Goal: Task Accomplishment & Management: Use online tool/utility

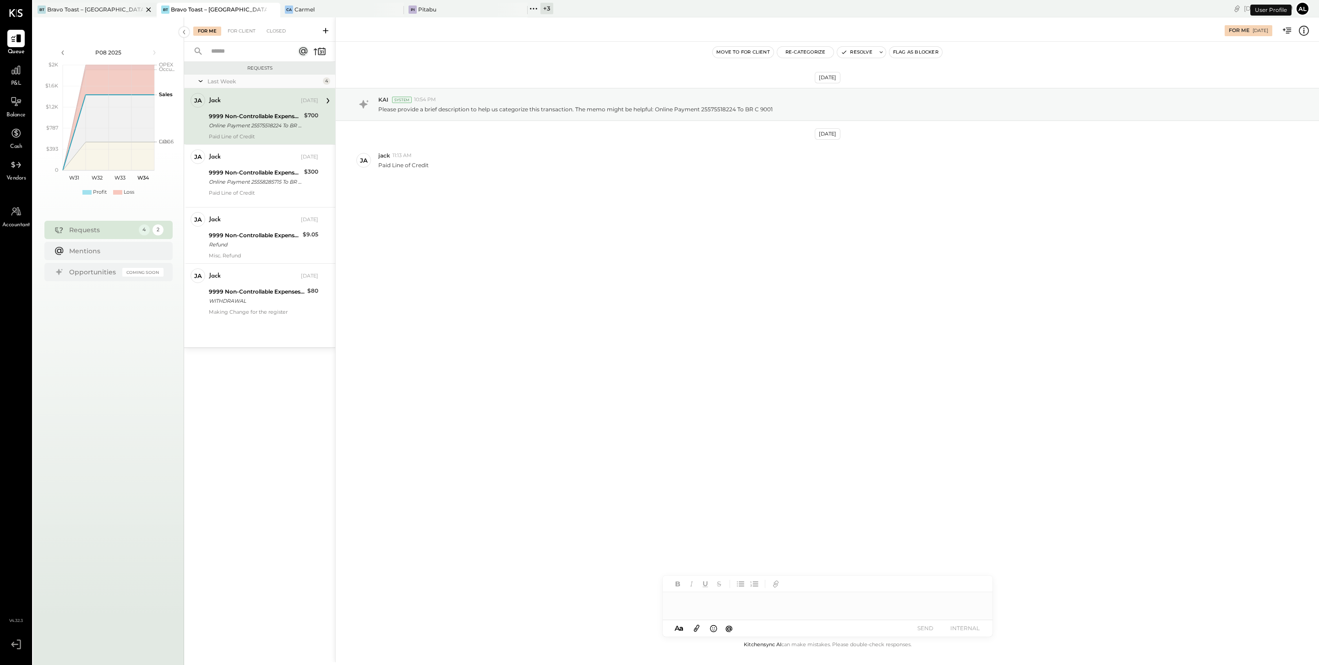
click at [81, 10] on div "Bravo Toast – [GEOGRAPHIC_DATA]" at bounding box center [95, 9] width 96 height 8
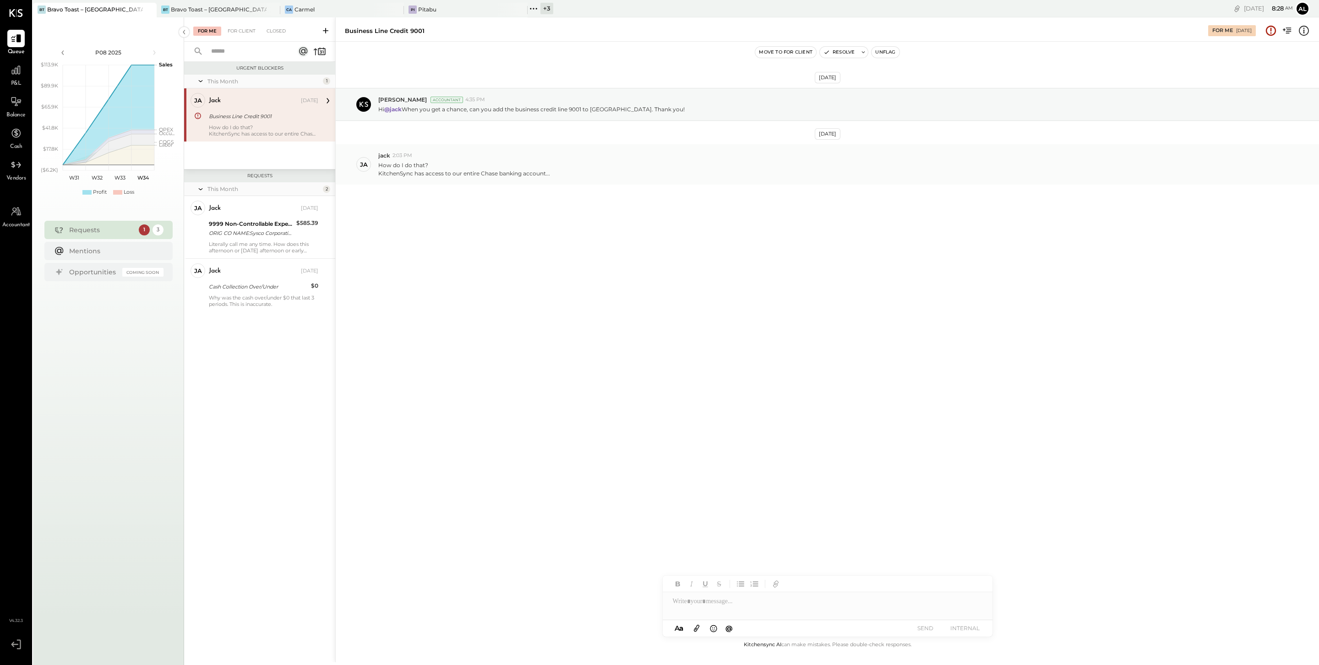
drag, startPoint x: 486, startPoint y: 175, endPoint x: 521, endPoint y: 175, distance: 34.8
click at [521, 175] on div "KitchenSync has access to our entire Chase banking account..." at bounding box center [464, 173] width 172 height 8
click at [704, 602] on div at bounding box center [827, 601] width 330 height 18
type input "***"
click at [744, 561] on span "[PERSON_NAME]" at bounding box center [751, 563] width 72 height 9
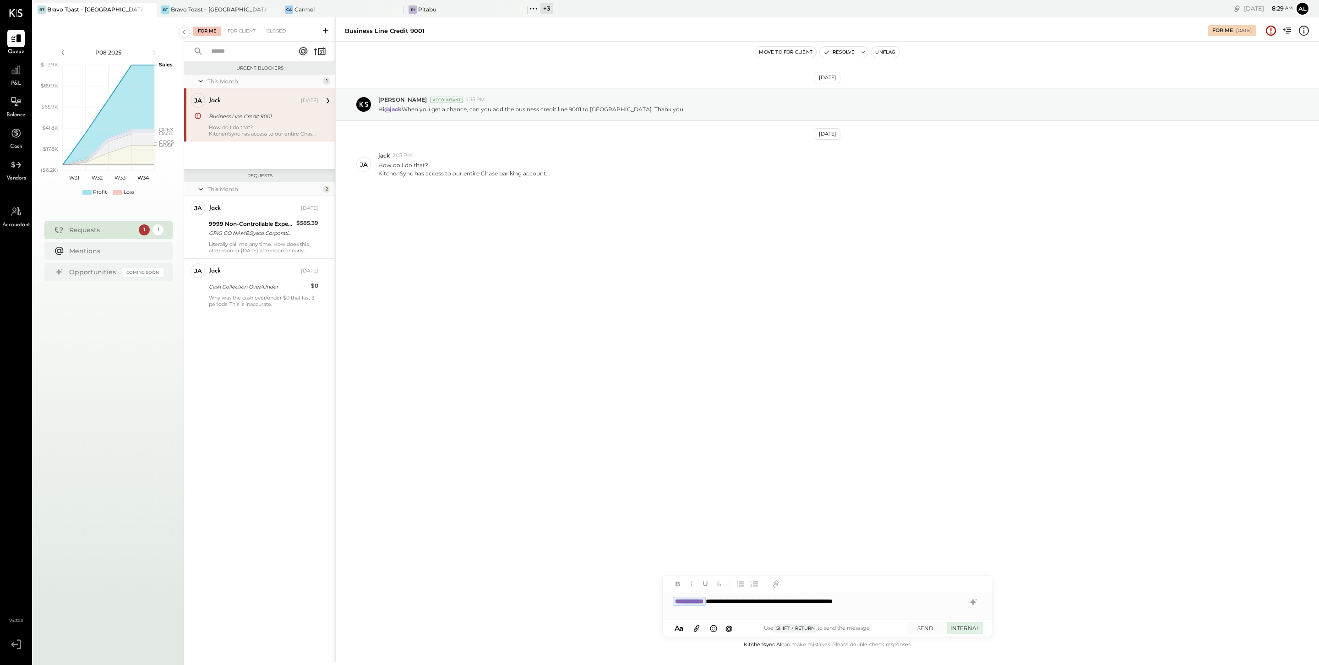
click at [961, 628] on button "INTERNAL" at bounding box center [964, 628] width 37 height 12
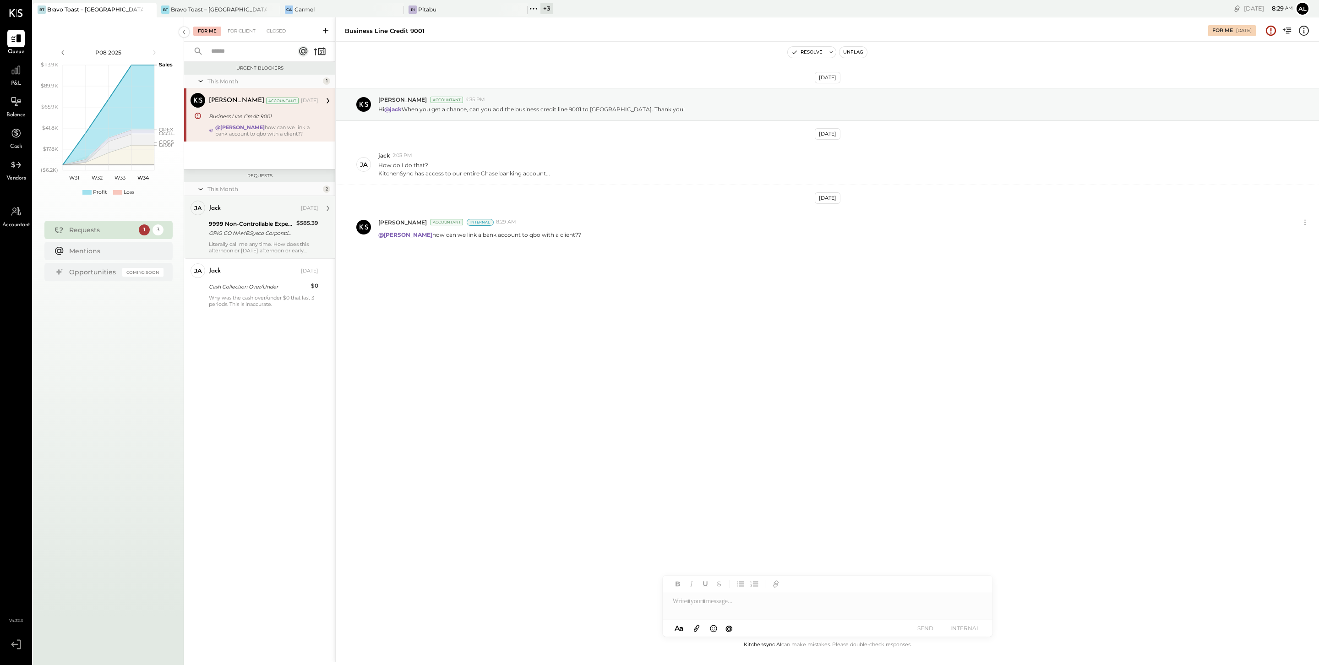
click at [248, 234] on div "ORIG CO NAME:Sysco Corporatio ORIG ID:XXXXXX4834 DESC DATE: CO ENTRY DESCR:Paym…" at bounding box center [251, 232] width 85 height 9
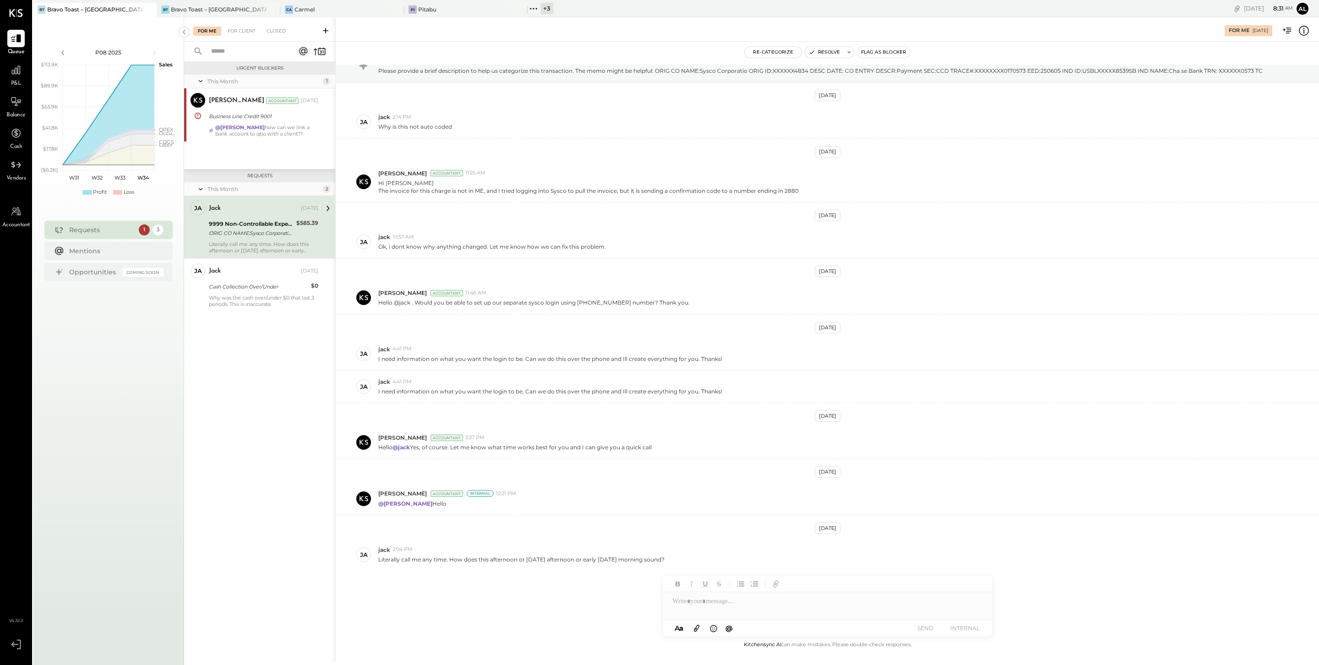
scroll to position [44, 0]
click at [248, 292] on div "Cash Collection Over/Under" at bounding box center [258, 286] width 99 height 11
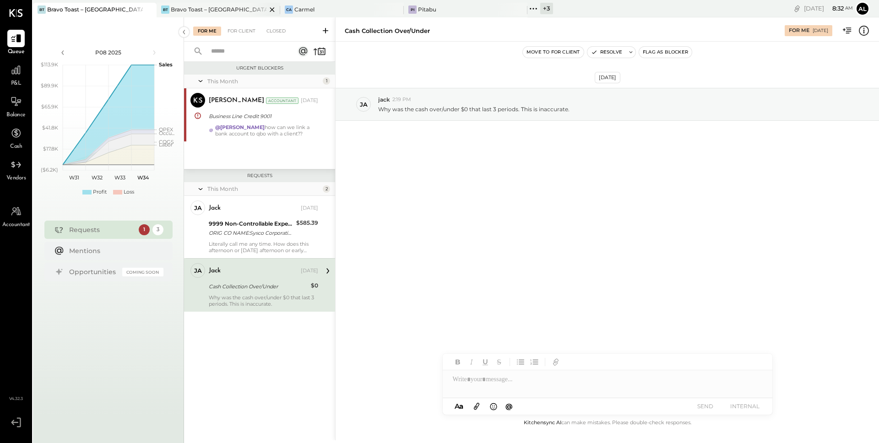
click at [219, 14] on div "[PERSON_NAME] Toast – [GEOGRAPHIC_DATA]" at bounding box center [219, 10] width 124 height 15
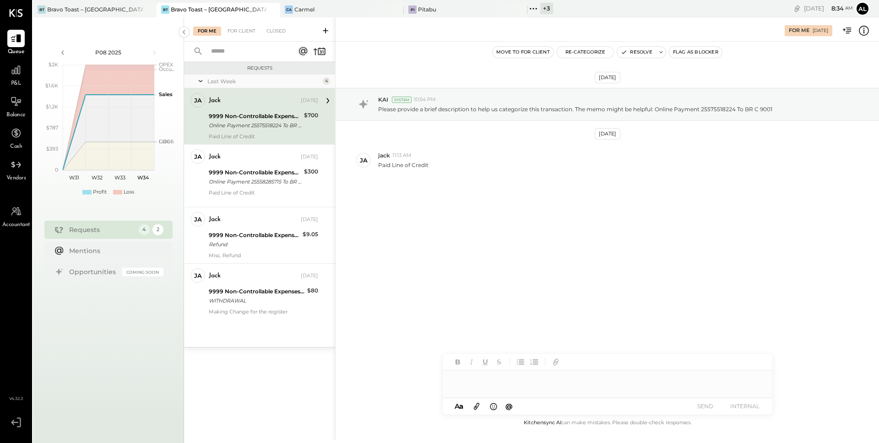
click at [582, 52] on button "Re-Categorize" at bounding box center [585, 52] width 57 height 11
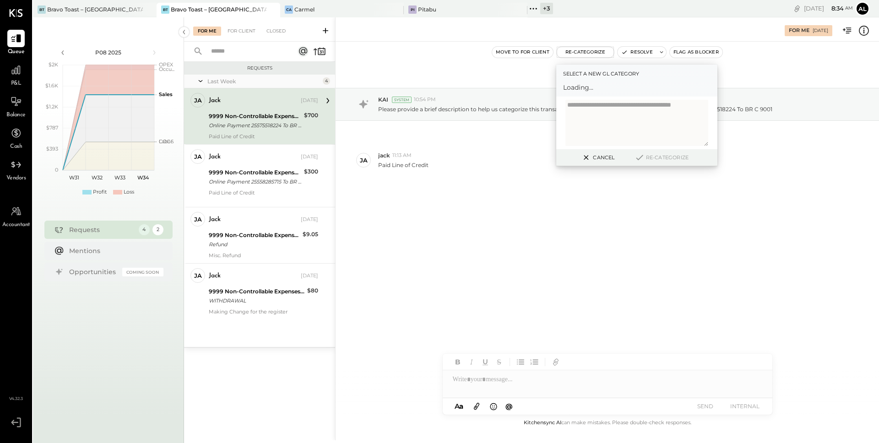
click at [591, 89] on span "Loading..." at bounding box center [636, 87] width 147 height 9
click at [617, 108] on textarea at bounding box center [636, 127] width 143 height 38
click at [626, 97] on div "Select account..." at bounding box center [629, 91] width 130 height 15
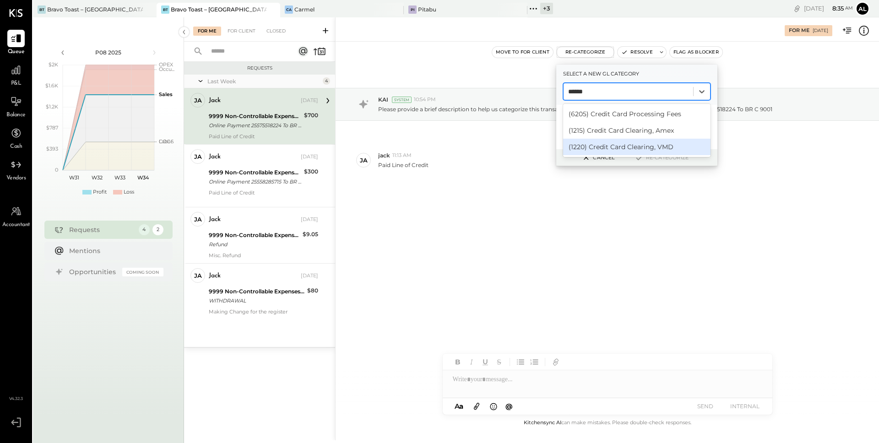
type input "******"
click at [424, 232] on div "[DATE] KAI System 10:54 PM Please provide a brief description to help us catego…" at bounding box center [607, 155] width 543 height 181
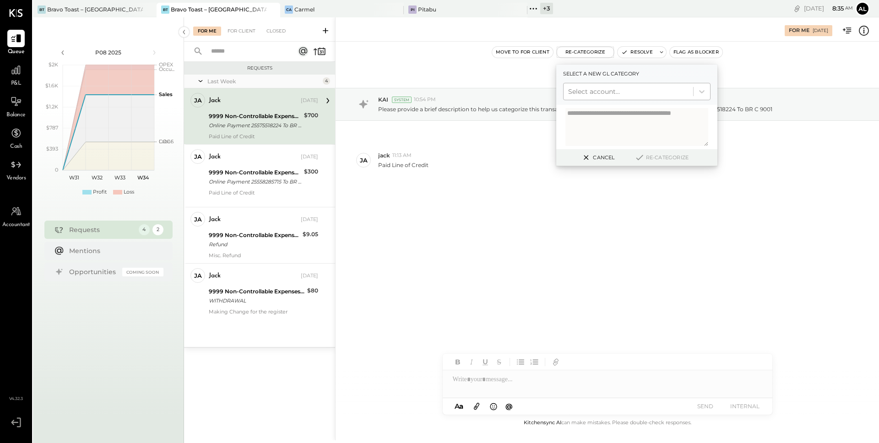
click at [639, 94] on div at bounding box center [628, 91] width 120 height 11
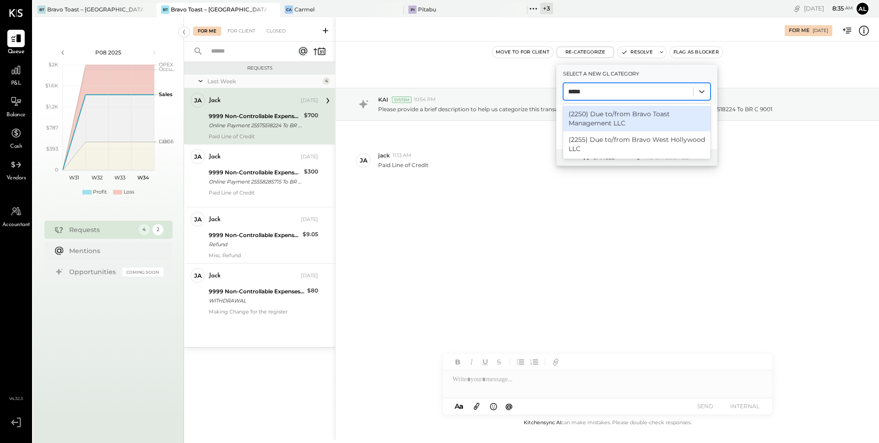
type input "******"
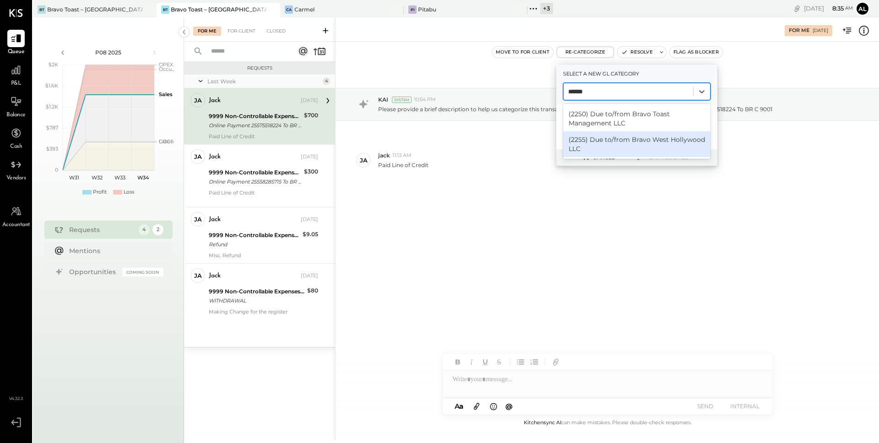
click at [656, 142] on div "(2255) Due to/from Bravo West Hollywood LLC" at bounding box center [636, 144] width 147 height 26
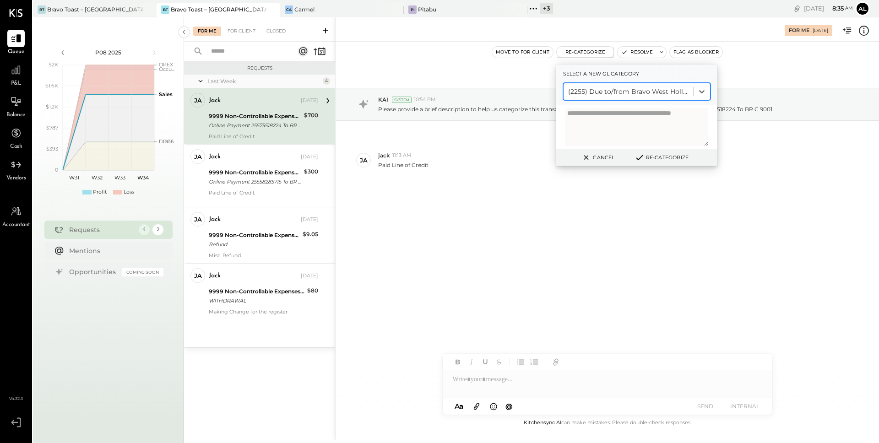
click at [667, 161] on button "Re-Categorize" at bounding box center [661, 157] width 60 height 11
click at [666, 159] on button "Re-Categorize" at bounding box center [665, 157] width 60 height 11
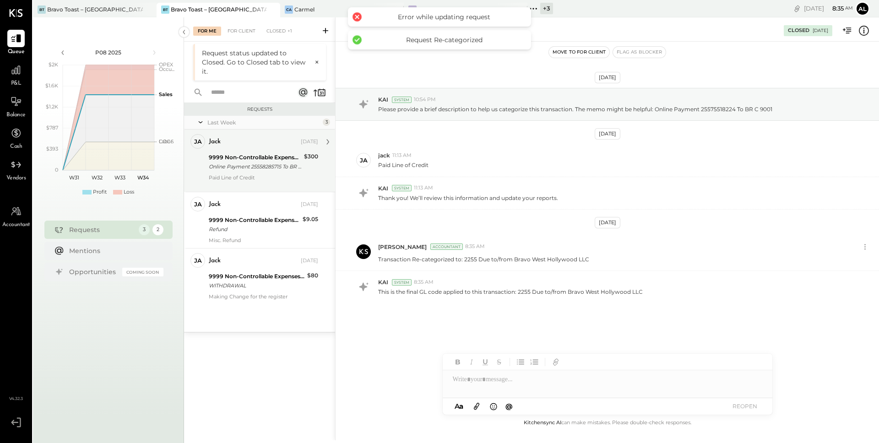
click at [260, 158] on div "9999 Non-Controllable Expenses:Other Income and Expenses:To Be Classified P&L" at bounding box center [255, 157] width 92 height 9
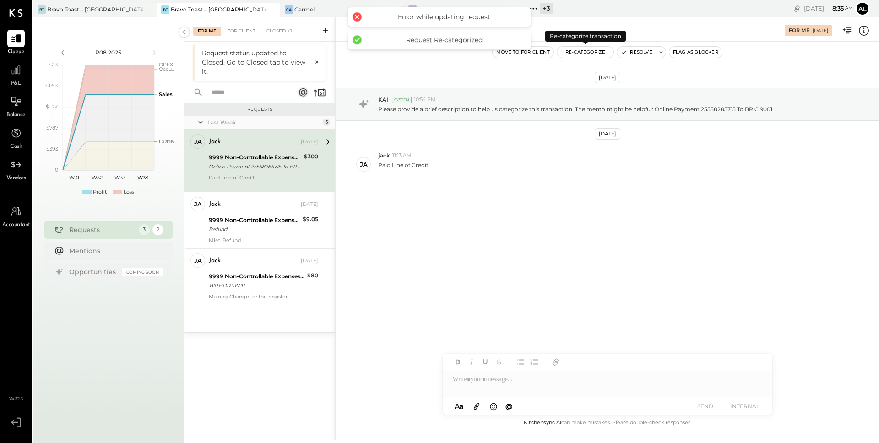
click at [593, 51] on button "Re-Categorize" at bounding box center [585, 52] width 57 height 11
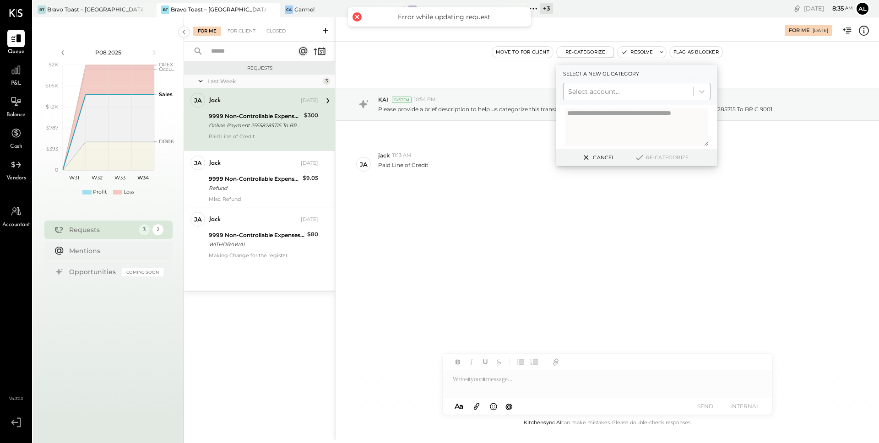
click at [602, 86] on div at bounding box center [628, 91] width 120 height 11
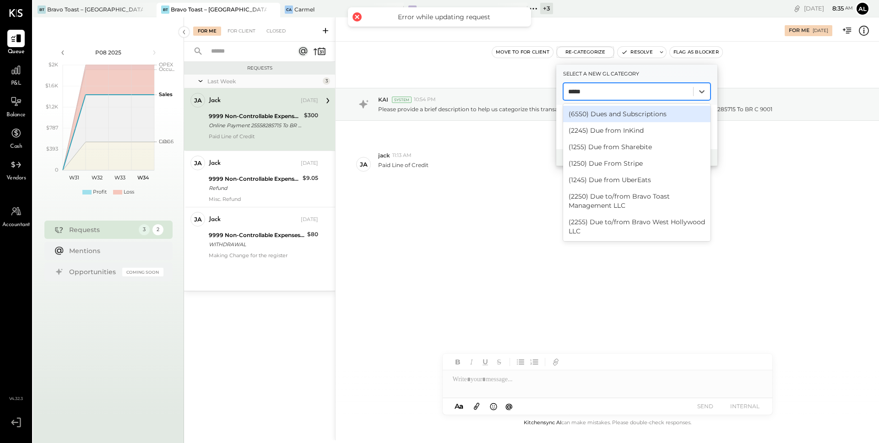
type input "******"
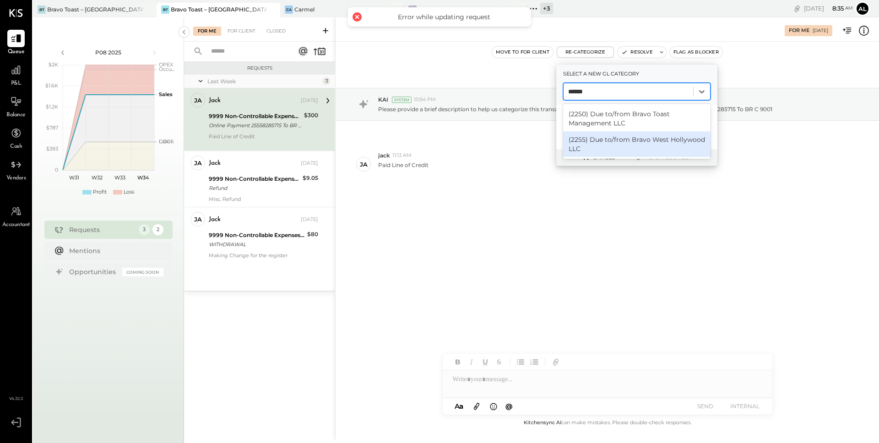
click at [623, 142] on div "(2255) Due to/from Bravo West Hollywood LLC" at bounding box center [636, 144] width 147 height 26
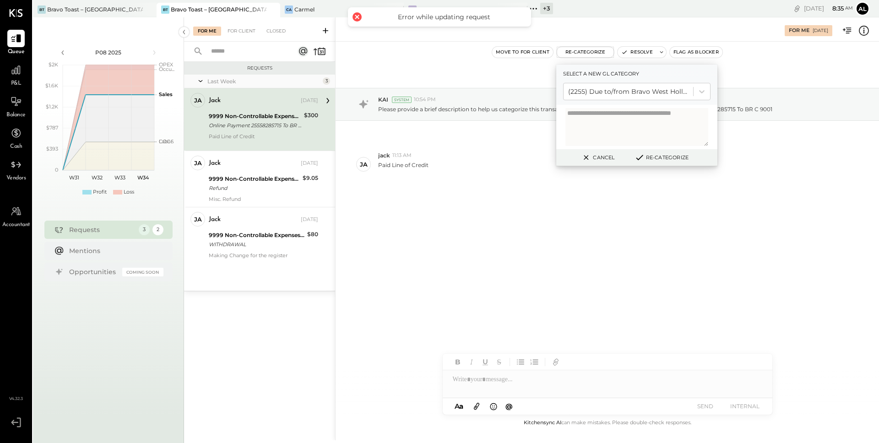
click at [672, 162] on button "Re-Categorize" at bounding box center [661, 157] width 60 height 11
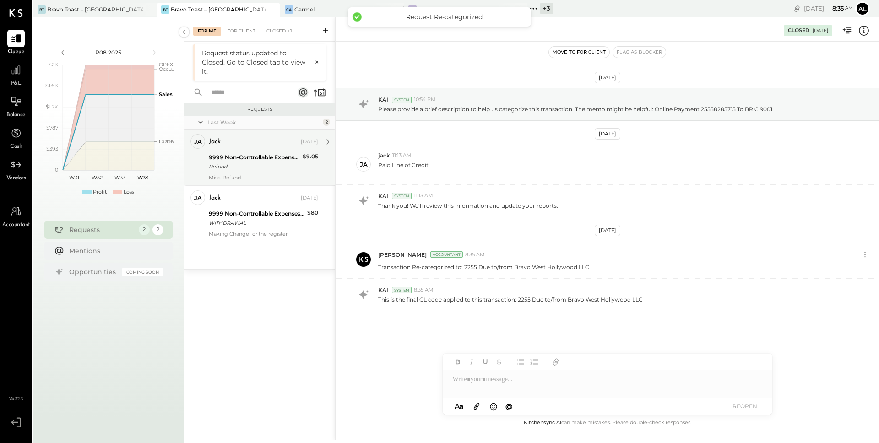
click at [267, 165] on div "Refund" at bounding box center [254, 166] width 91 height 9
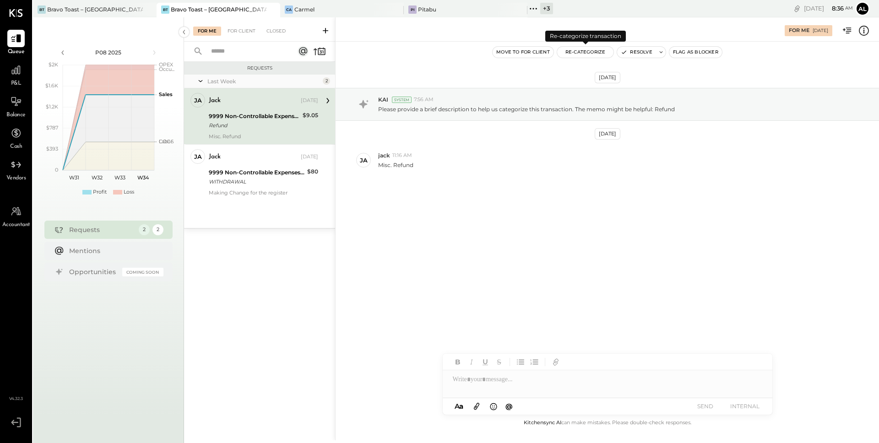
click at [586, 55] on button "Re-Categorize" at bounding box center [585, 52] width 57 height 11
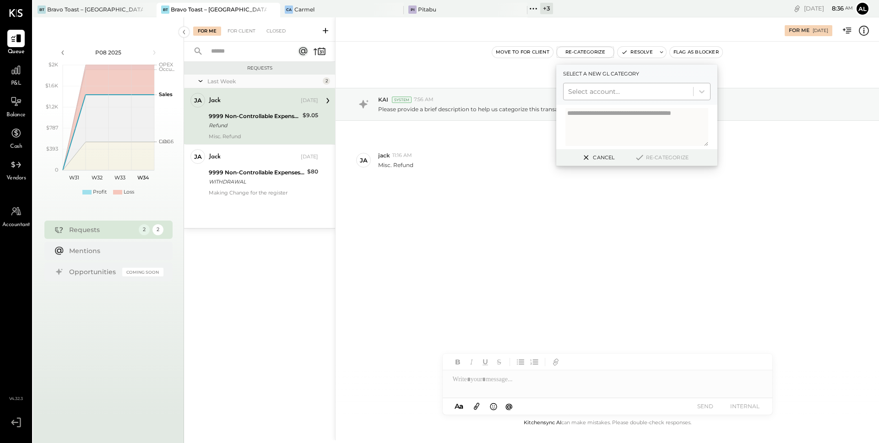
click at [594, 91] on div at bounding box center [628, 91] width 120 height 11
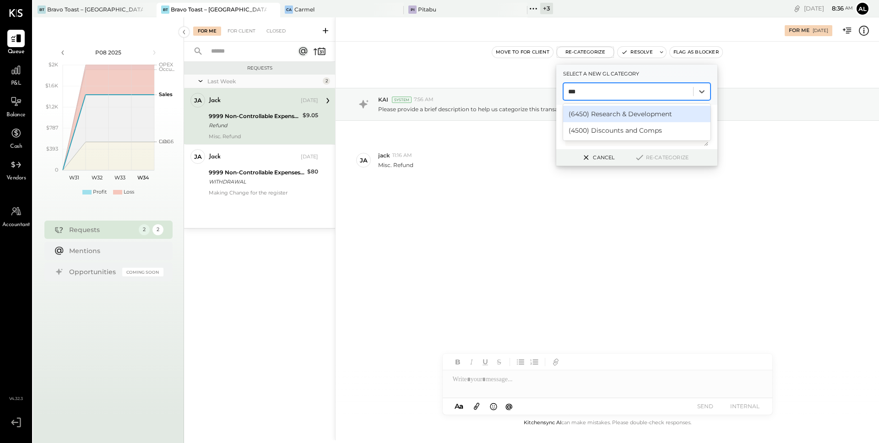
type input "****"
click at [630, 116] on div "(4500) Discounts and Comps" at bounding box center [636, 114] width 147 height 16
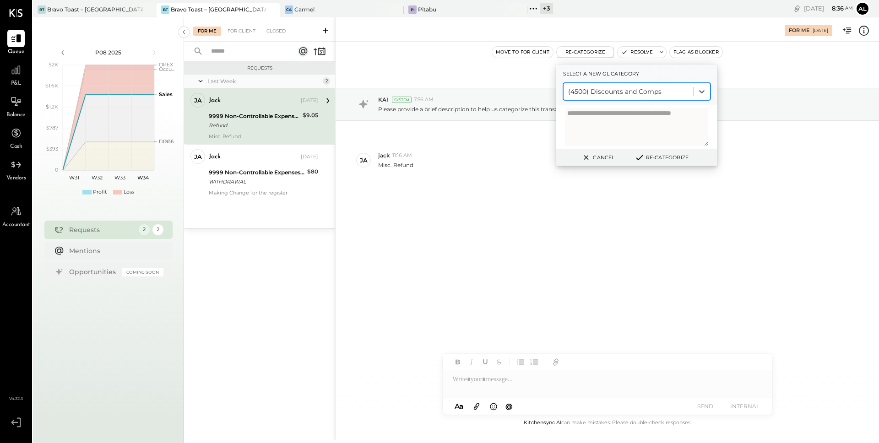
click at [663, 157] on button "Re-Categorize" at bounding box center [661, 157] width 60 height 11
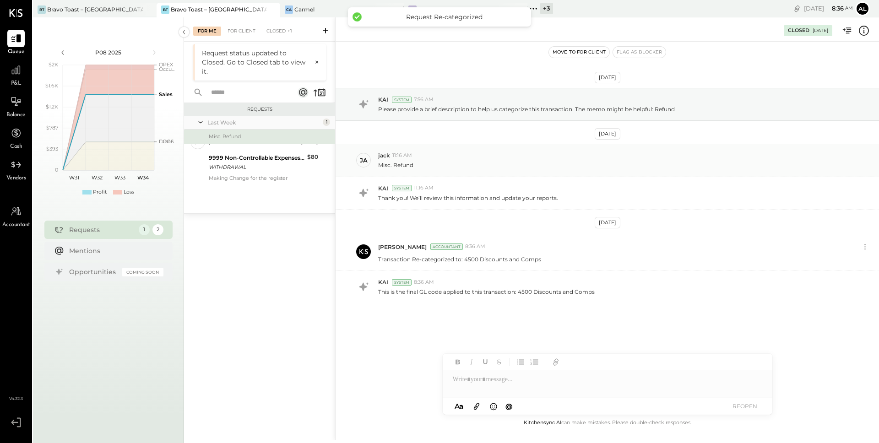
click at [659, 158] on div "jack 11:16 AM" at bounding box center [625, 156] width 494 height 8
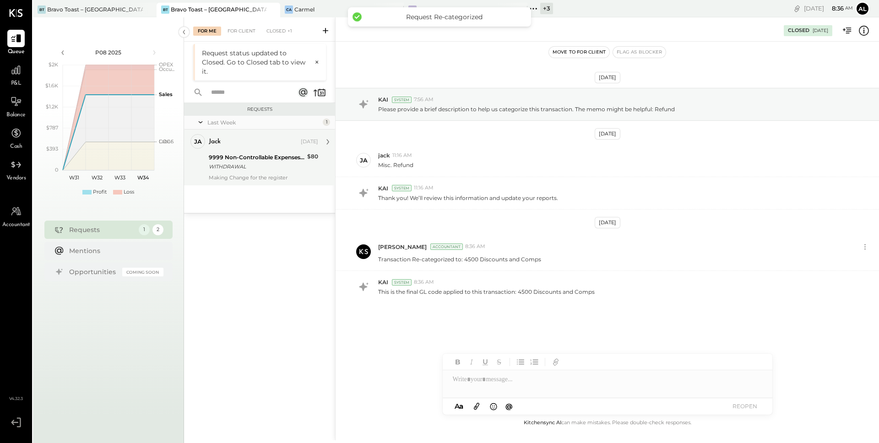
click at [259, 165] on div "WITHDRAWAL" at bounding box center [257, 166] width 96 height 9
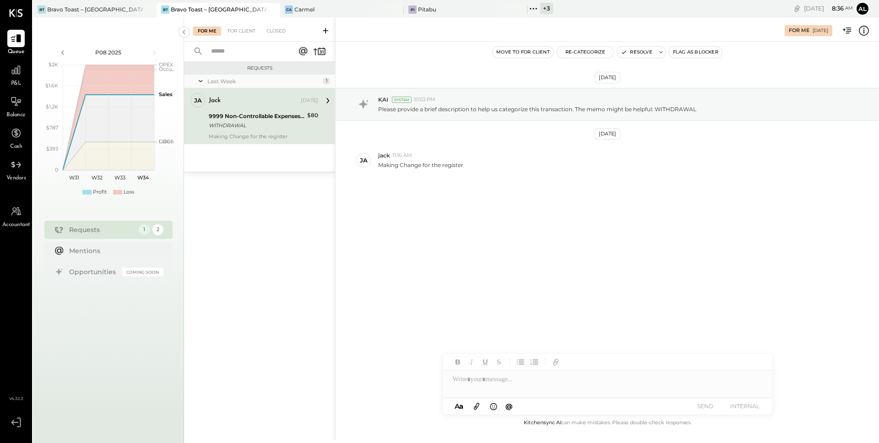
click at [584, 54] on button "Re-Categorize" at bounding box center [585, 52] width 57 height 11
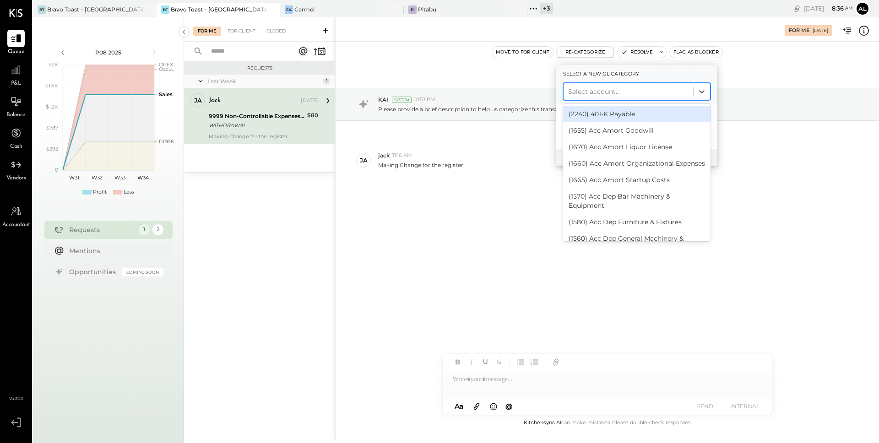
click at [591, 91] on div at bounding box center [628, 91] width 120 height 11
type input "****"
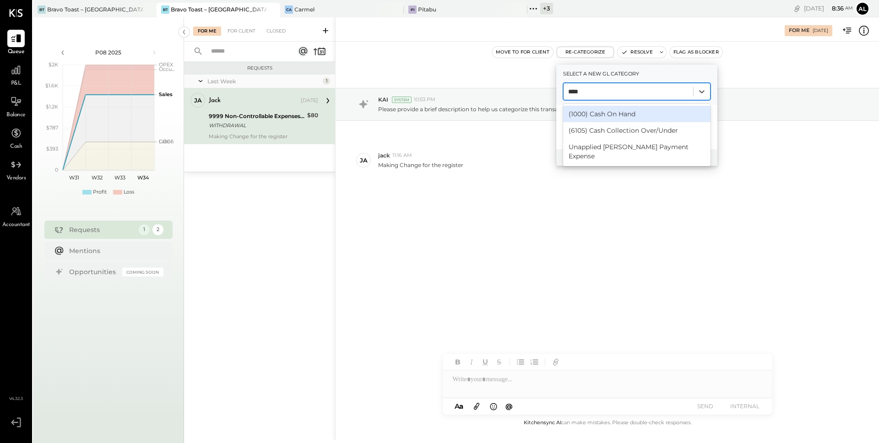
click at [600, 112] on div "(1000) Cash On Hand" at bounding box center [636, 114] width 147 height 16
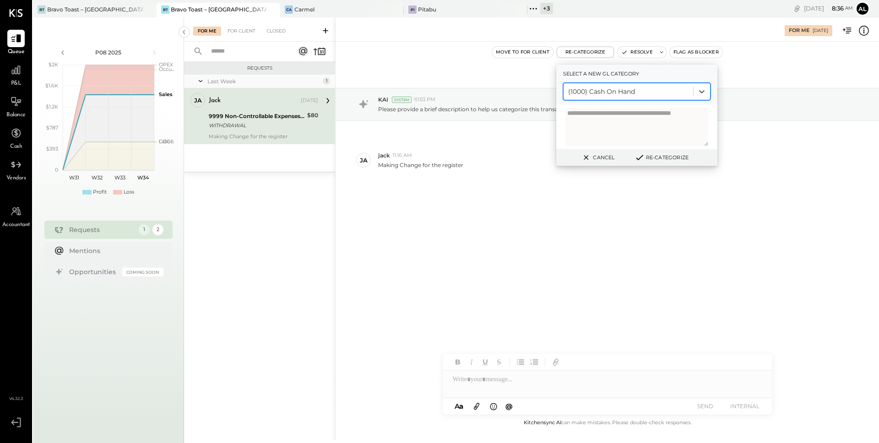
click at [571, 265] on div "[DATE] KAI System 10:53 PM Please provide a brief description to help us catego…" at bounding box center [607, 230] width 543 height 376
click at [659, 160] on button "Re-Categorize" at bounding box center [661, 157] width 60 height 11
click at [665, 159] on div "jack 11:16 AM" at bounding box center [625, 156] width 494 height 8
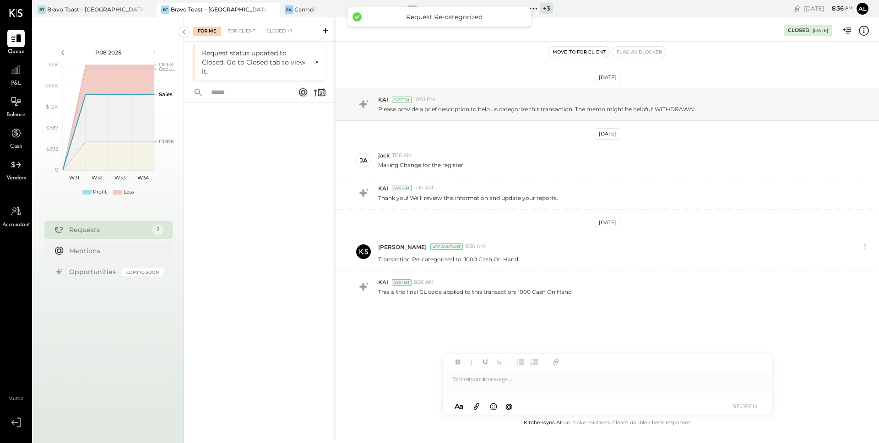
click at [238, 228] on div at bounding box center [259, 260] width 151 height 315
click at [242, 32] on div "For Client" at bounding box center [241, 31] width 37 height 9
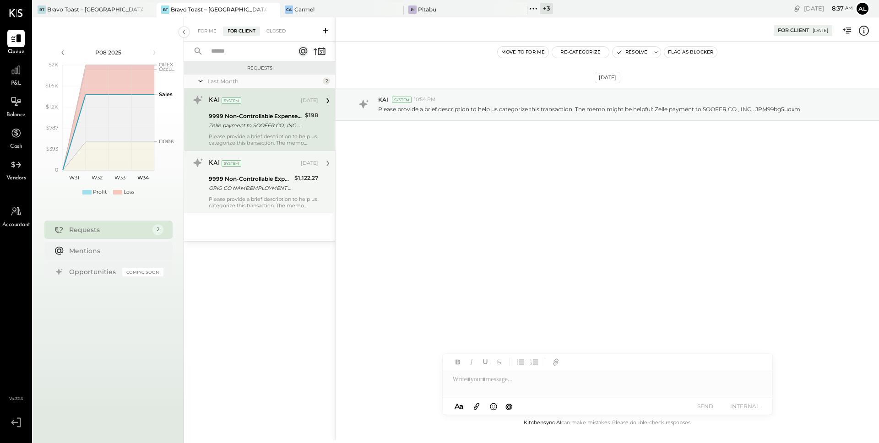
click at [261, 182] on div "9999 Non-Controllable Expenses:Other Income and Expenses:To Be Classified P&L" at bounding box center [250, 178] width 83 height 9
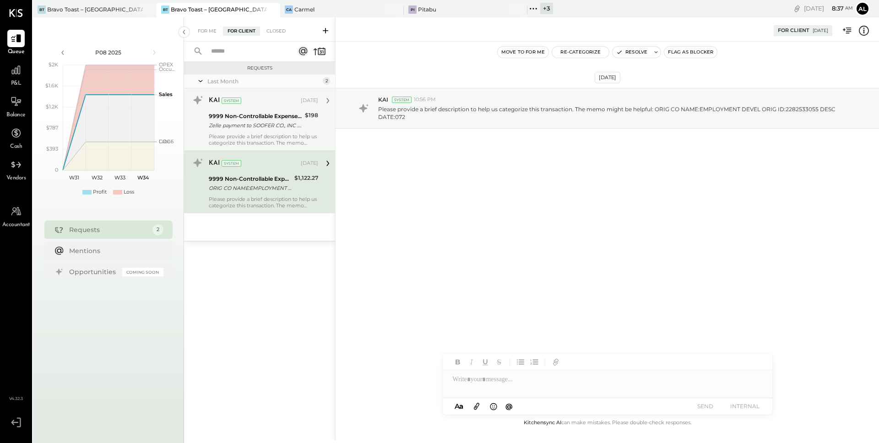
click at [261, 124] on div "Zelle payment to SOOFER CO., INC . JPM99bg5uoxm" at bounding box center [255, 125] width 93 height 9
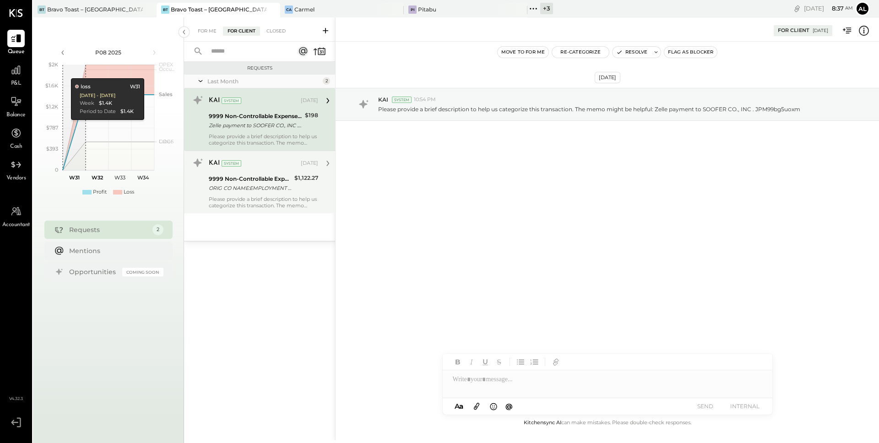
click at [269, 186] on div "ORIG CO NAME:EMPLOYMENT DEVEL ORIG ID:2282533055 DESC DATE:072" at bounding box center [250, 188] width 83 height 9
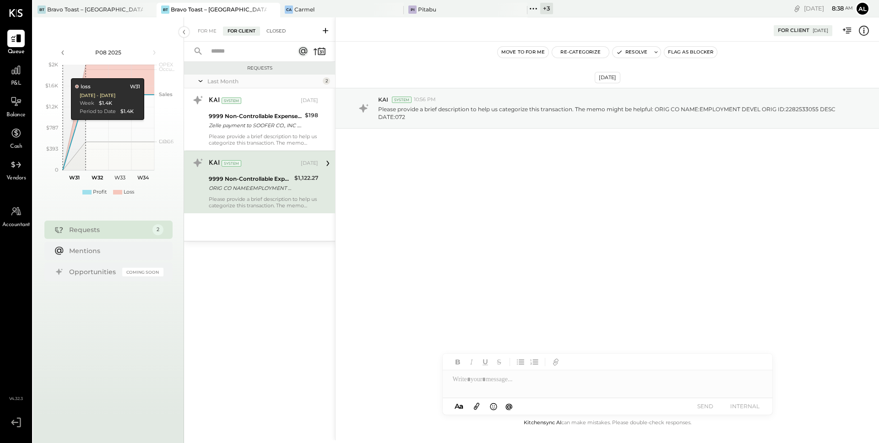
click at [279, 29] on div "Closed" at bounding box center [276, 31] width 28 height 9
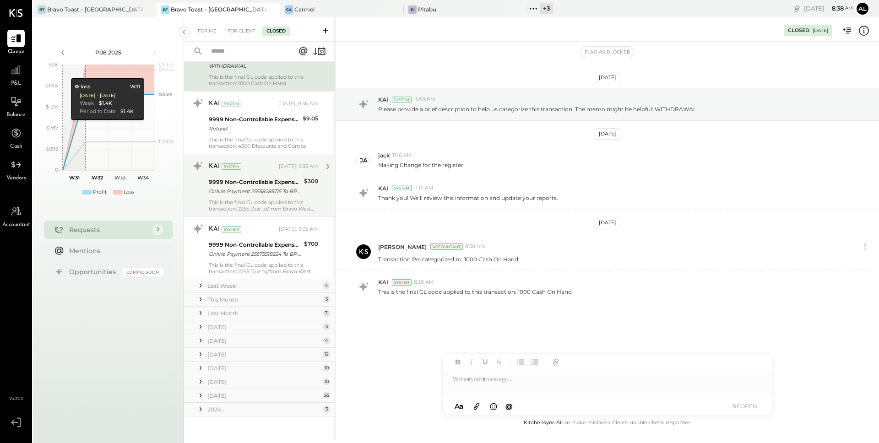
scroll to position [62, 0]
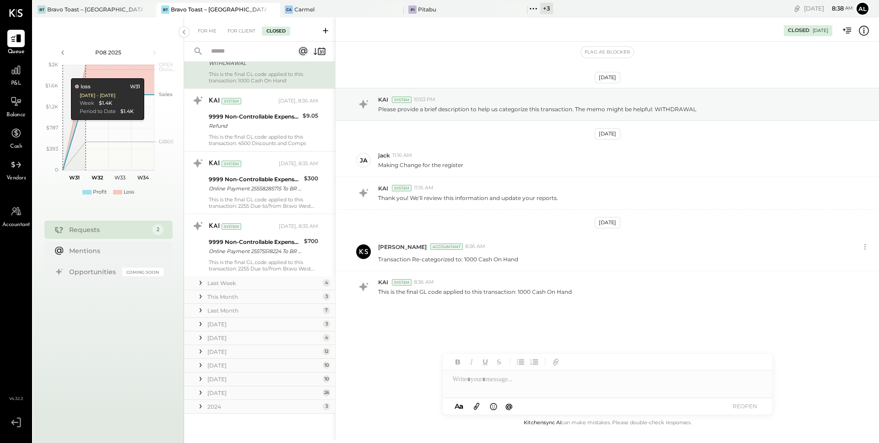
click at [201, 412] on div at bounding box center [200, 407] width 9 height 12
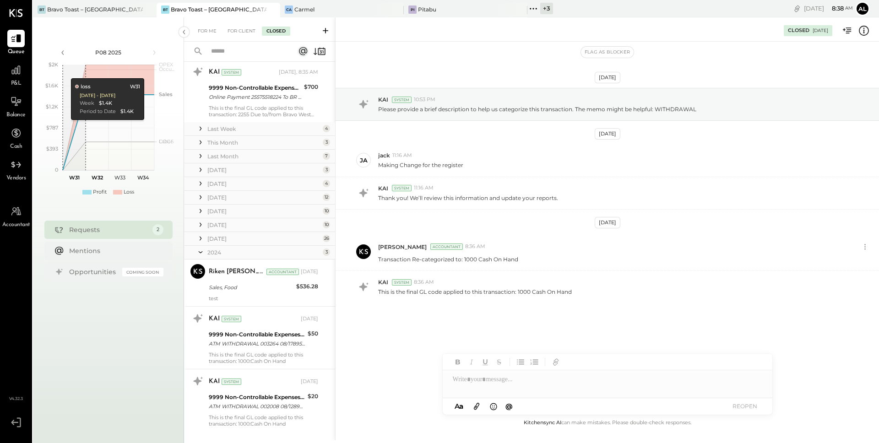
scroll to position [234, 0]
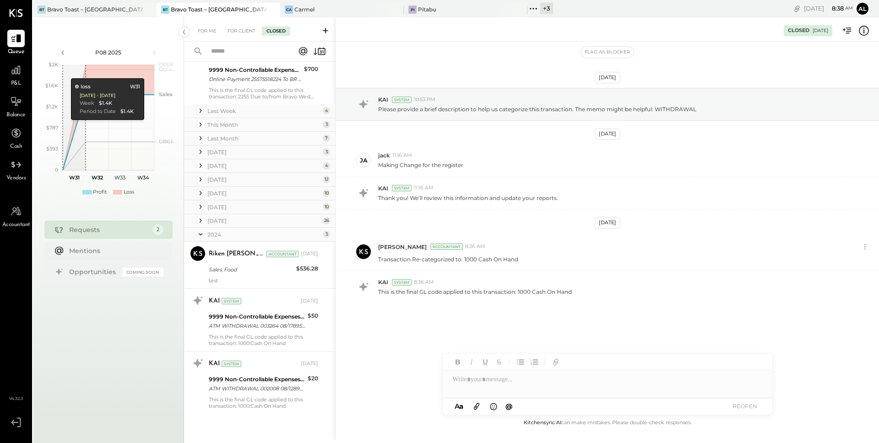
click at [201, 223] on icon at bounding box center [200, 220] width 9 height 9
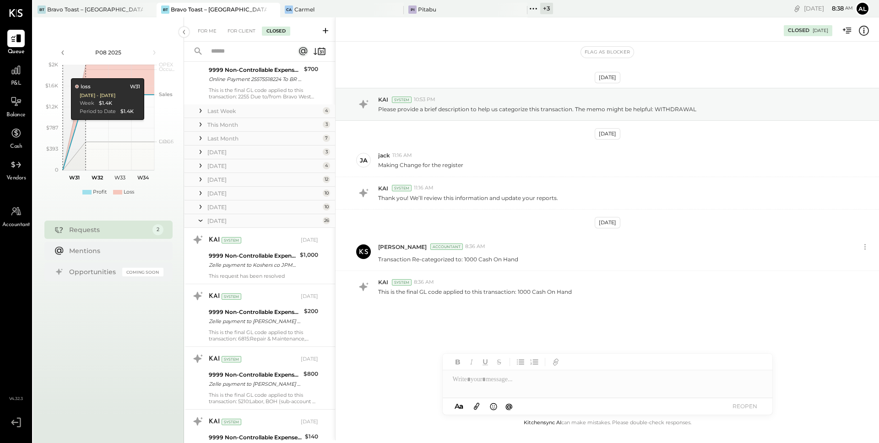
click at [200, 210] on icon at bounding box center [200, 206] width 9 height 9
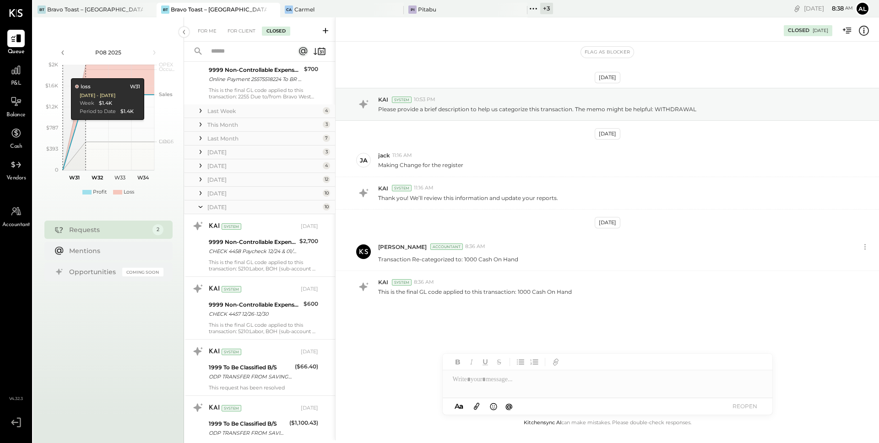
click at [201, 192] on icon at bounding box center [200, 193] width 9 height 9
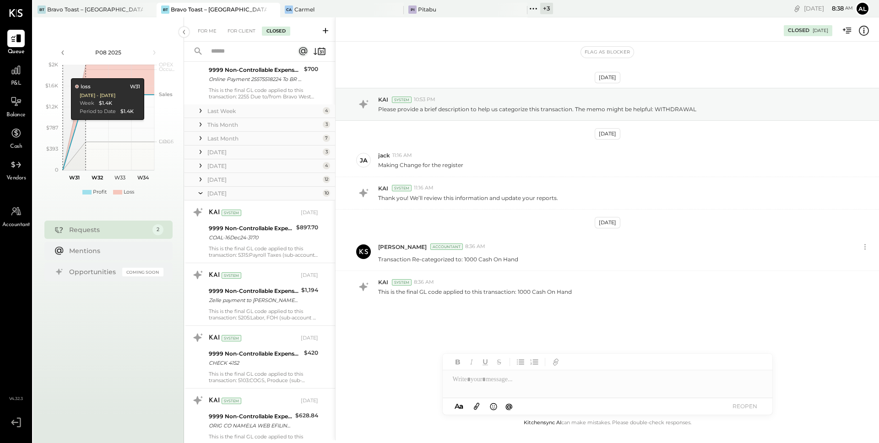
click at [200, 179] on icon at bounding box center [201, 180] width 2 height 4
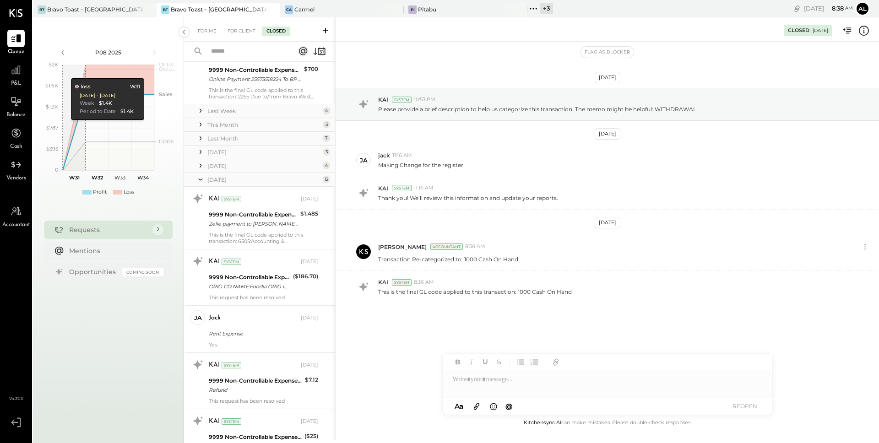
click at [200, 168] on icon at bounding box center [200, 165] width 9 height 9
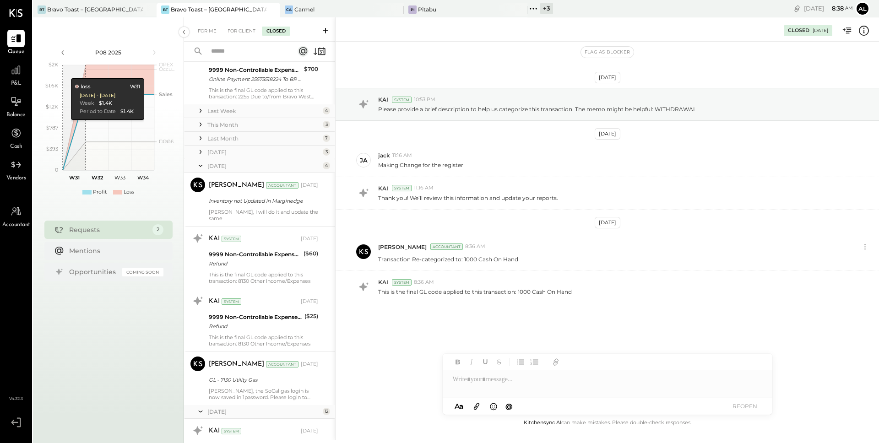
click at [201, 151] on icon at bounding box center [200, 151] width 9 height 9
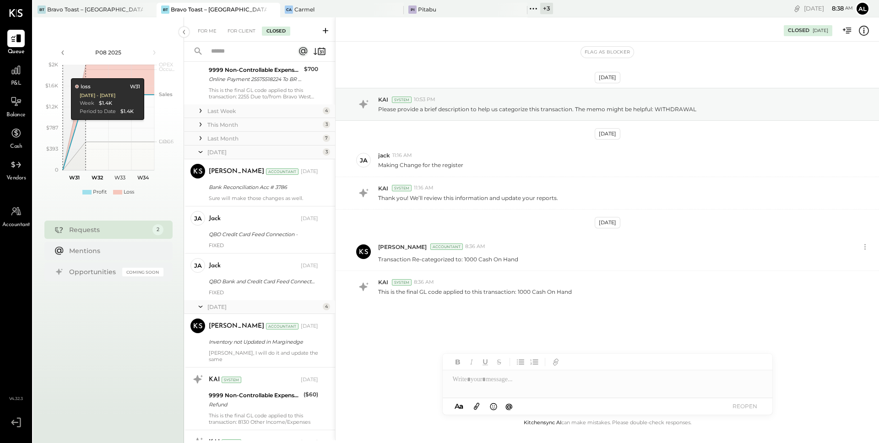
click at [200, 137] on icon at bounding box center [200, 138] width 9 height 9
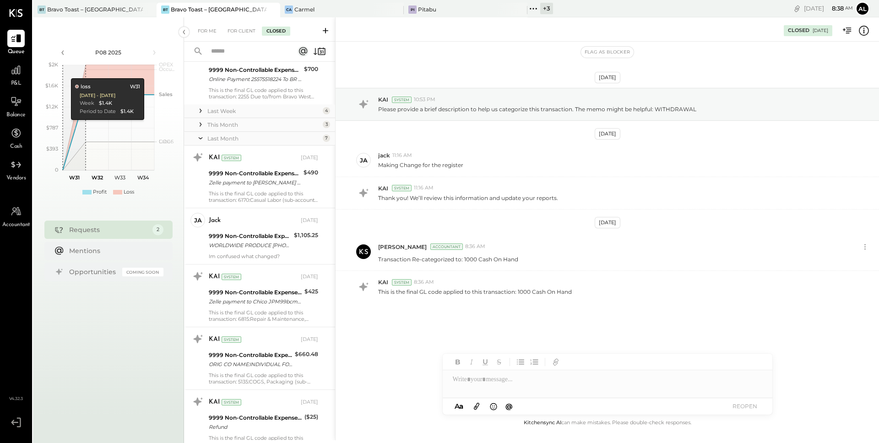
click at [200, 127] on icon at bounding box center [200, 124] width 9 height 9
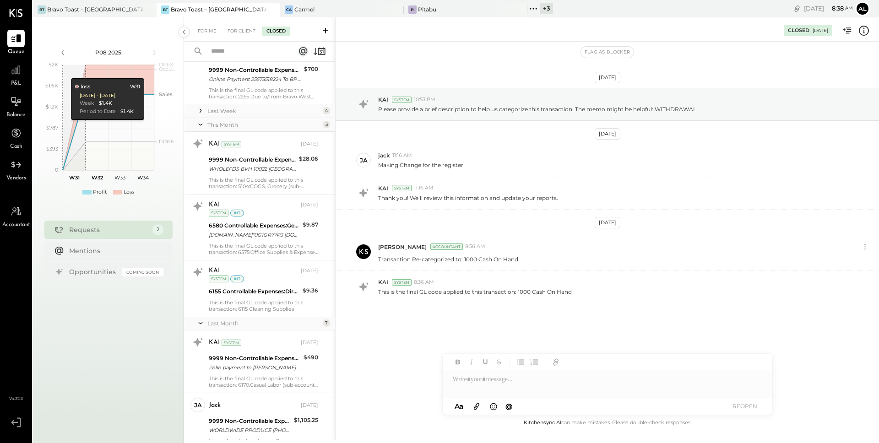
click at [199, 112] on icon at bounding box center [200, 110] width 9 height 9
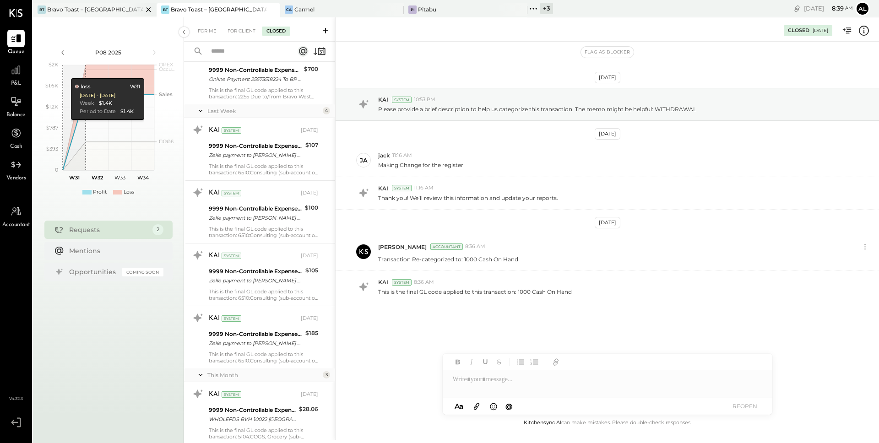
click at [89, 9] on div "Bravo Toast – [GEOGRAPHIC_DATA]" at bounding box center [95, 9] width 96 height 8
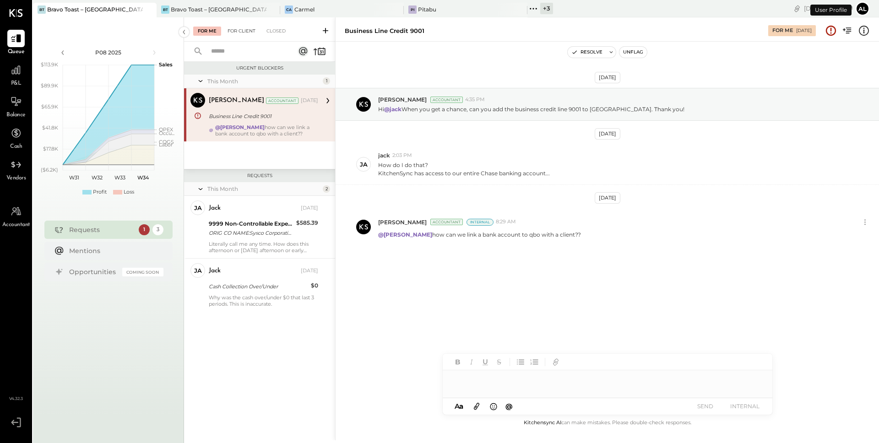
click at [244, 33] on div "For Client" at bounding box center [241, 31] width 37 height 9
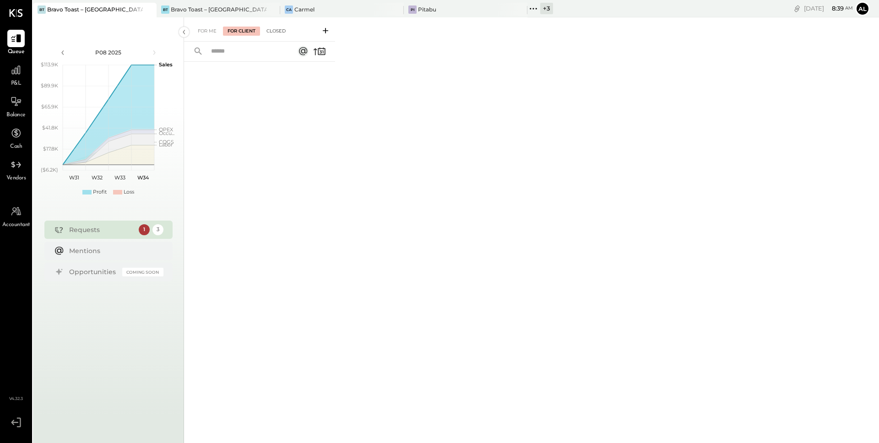
click at [275, 32] on div "Closed" at bounding box center [276, 31] width 28 height 9
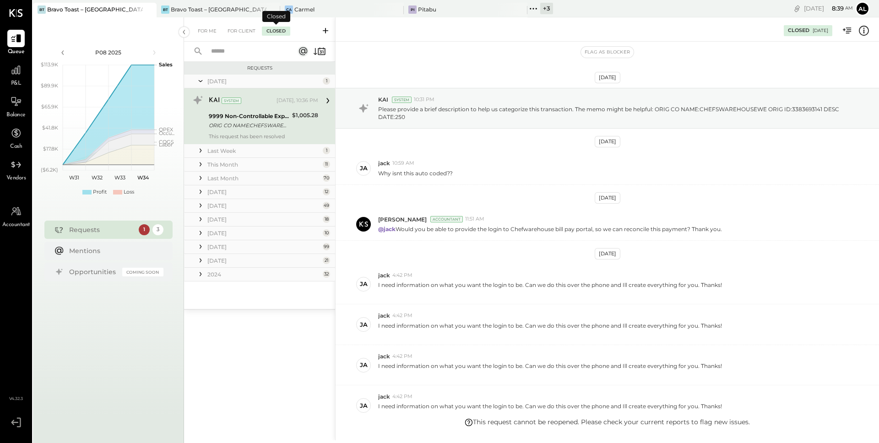
scroll to position [189, 0]
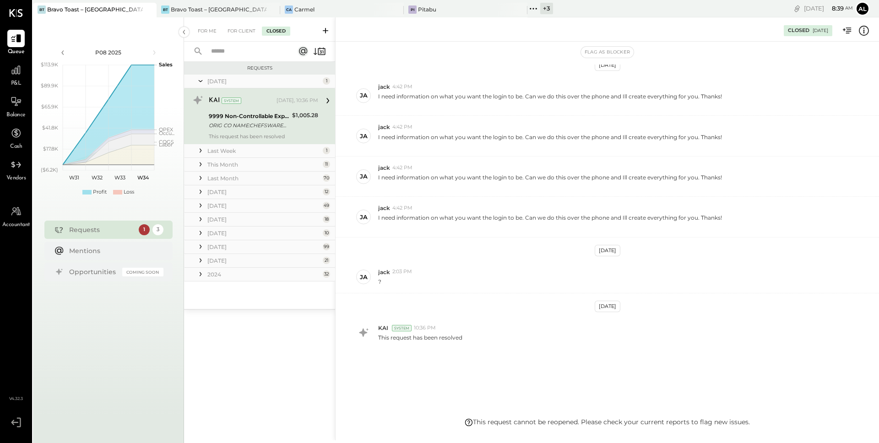
click at [199, 276] on icon at bounding box center [200, 274] width 9 height 9
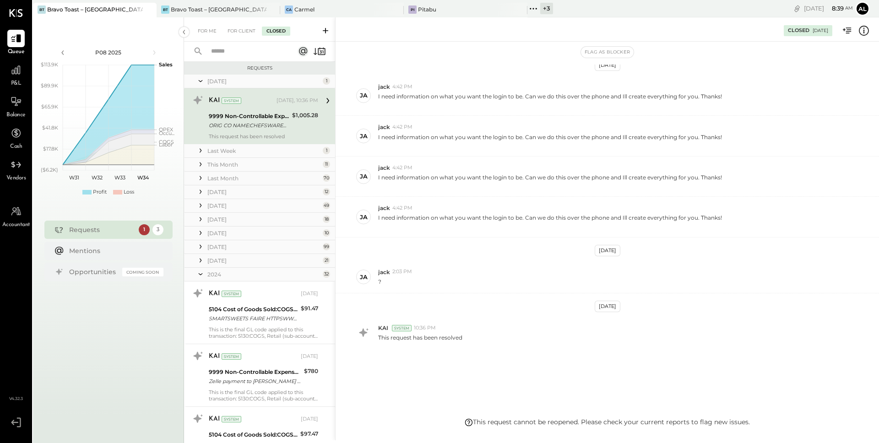
click at [198, 262] on icon at bounding box center [200, 260] width 9 height 9
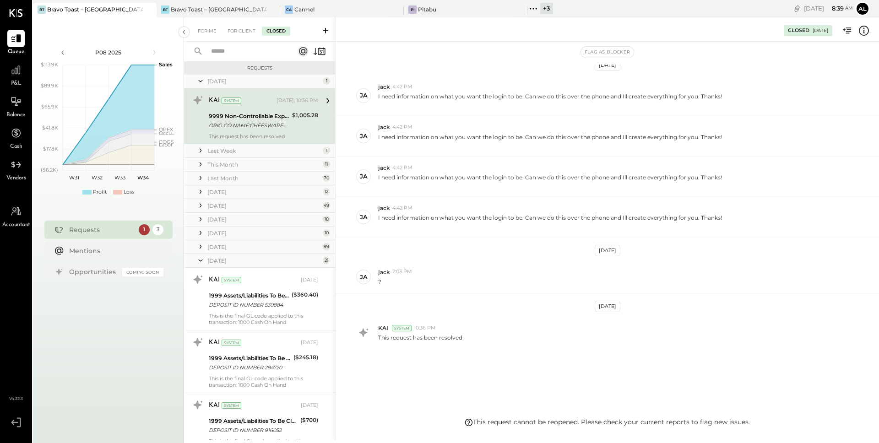
click at [198, 248] on icon at bounding box center [200, 246] width 9 height 9
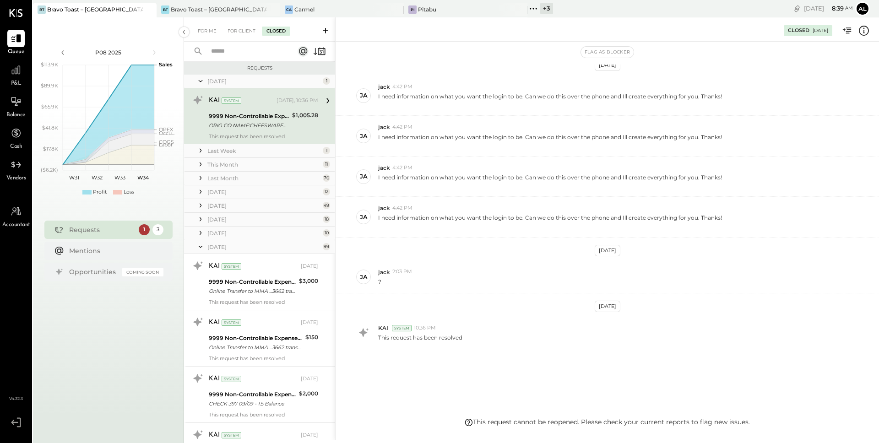
click at [198, 234] on icon at bounding box center [200, 232] width 9 height 9
click at [199, 222] on icon at bounding box center [200, 219] width 9 height 9
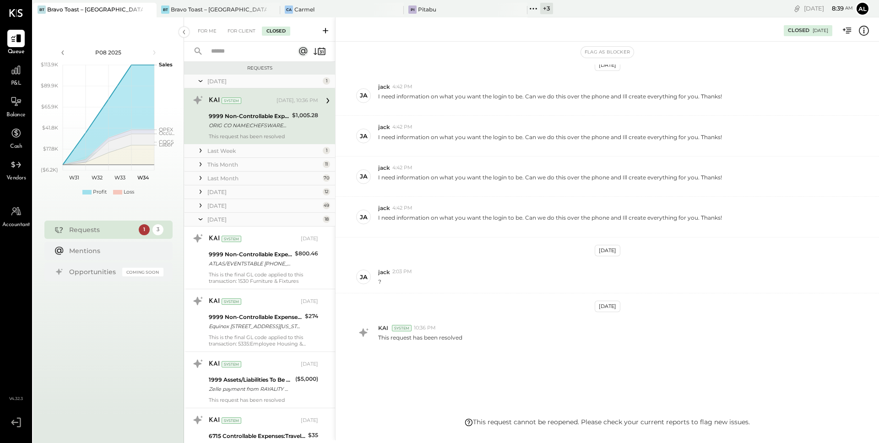
click at [198, 209] on icon at bounding box center [200, 205] width 9 height 9
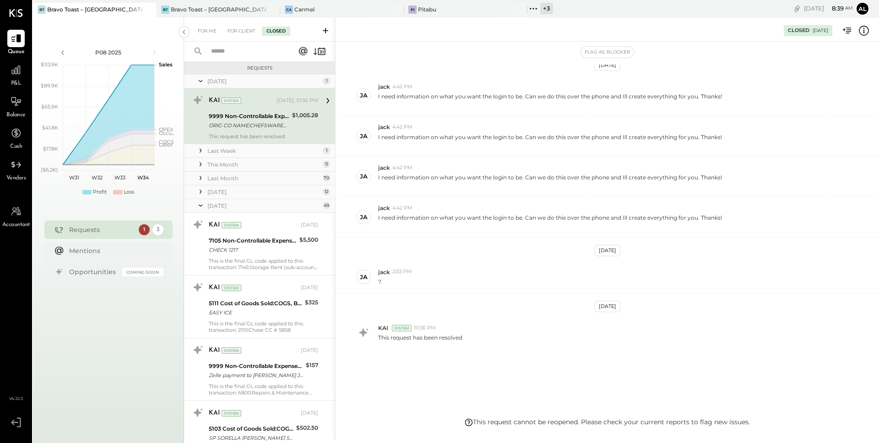
click at [198, 194] on icon at bounding box center [200, 191] width 9 height 9
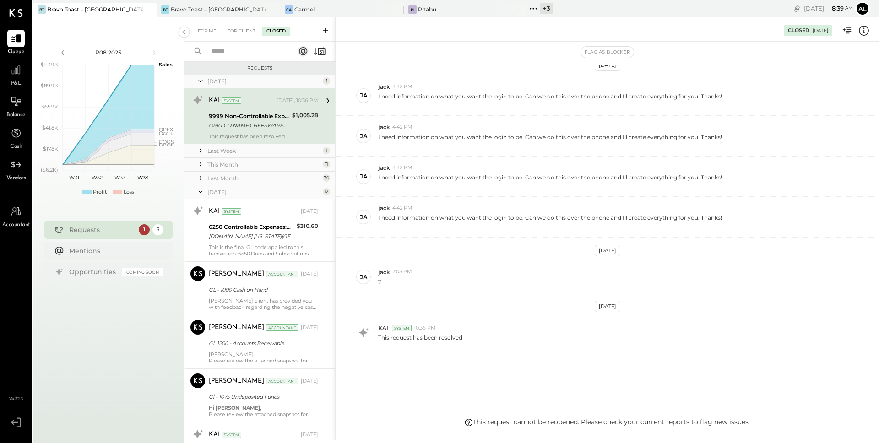
click at [198, 179] on icon at bounding box center [200, 178] width 9 height 9
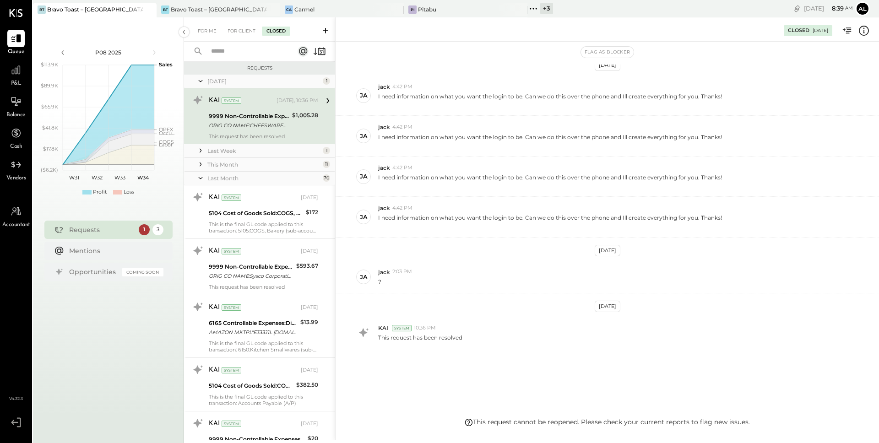
click at [199, 163] on icon at bounding box center [200, 164] width 9 height 9
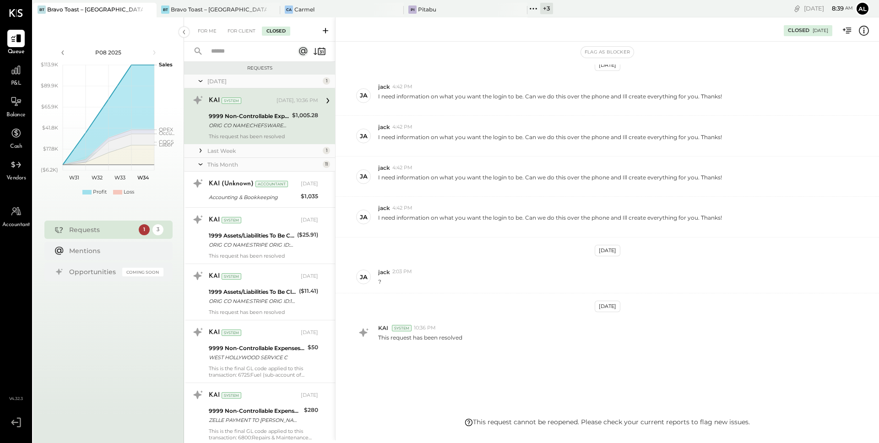
click at [199, 155] on icon at bounding box center [200, 150] width 9 height 9
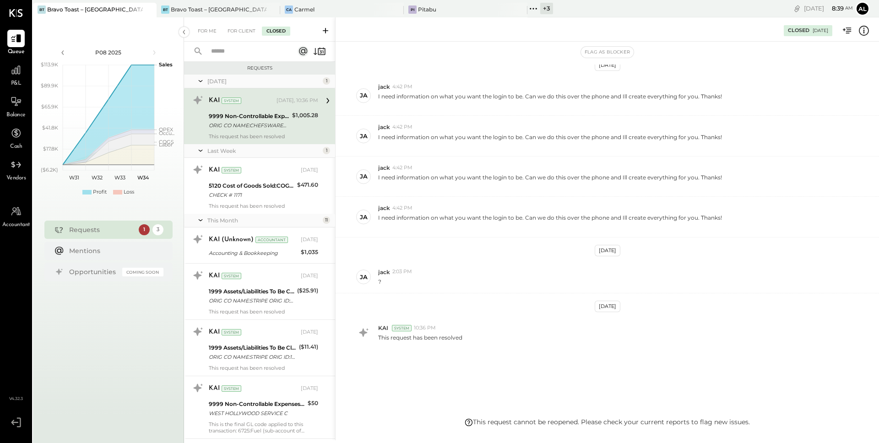
scroll to position [463, 0]
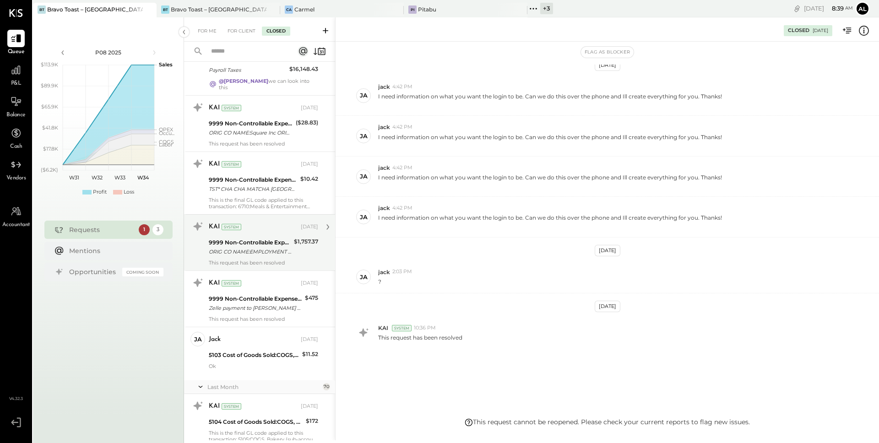
click at [265, 249] on div "ORIG CO NAME:EMPLOYMENT DEVEL ORIG ID:XXXXXX3055 DESC DATE:072325 CO ENTRY DESC…" at bounding box center [250, 251] width 82 height 9
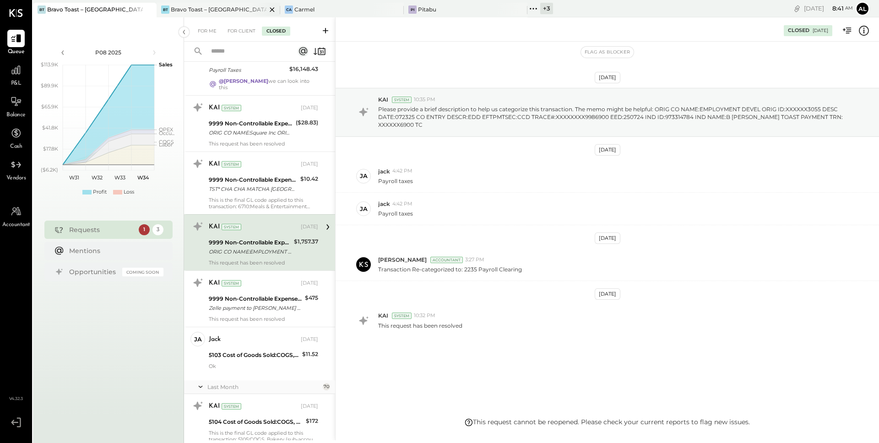
click at [219, 7] on div "Bravo Toast – [GEOGRAPHIC_DATA]" at bounding box center [219, 9] width 96 height 8
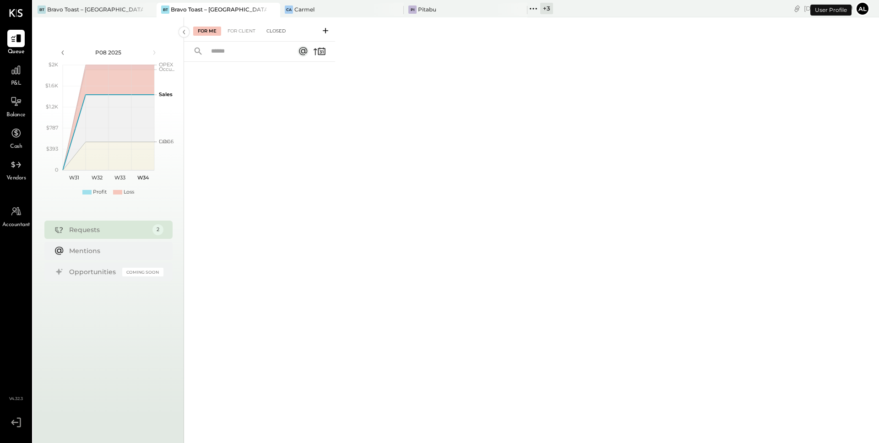
click at [273, 34] on div "Closed" at bounding box center [276, 31] width 28 height 9
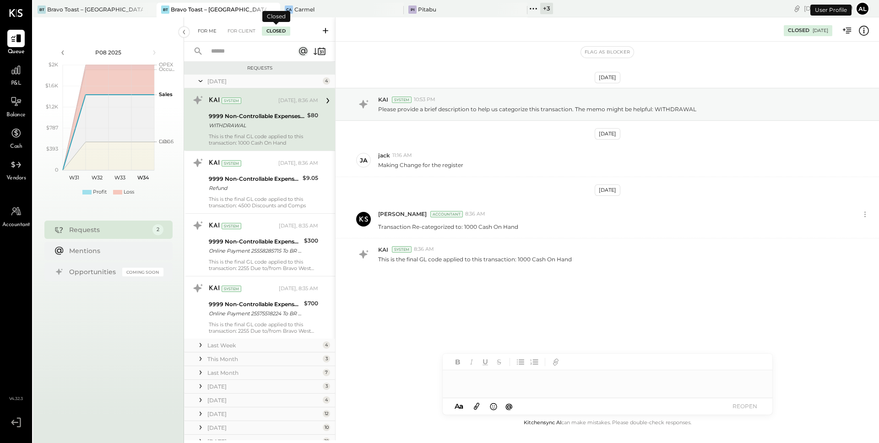
click at [206, 33] on div "For Me" at bounding box center [207, 31] width 28 height 9
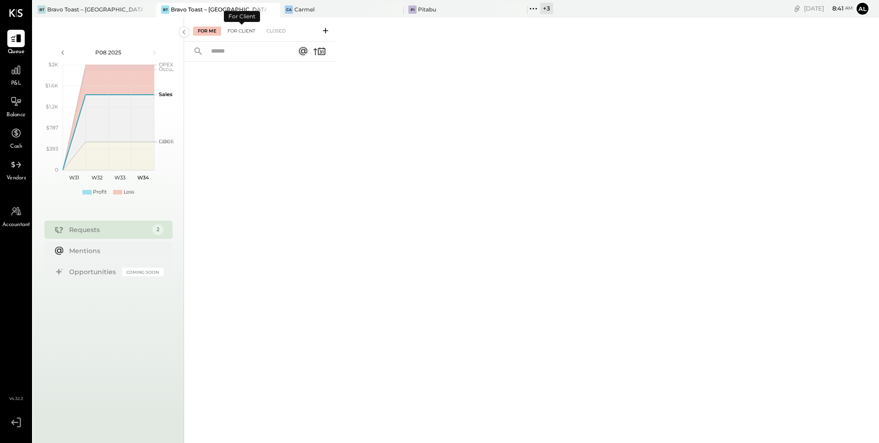
click at [234, 32] on div "For Client" at bounding box center [241, 31] width 37 height 9
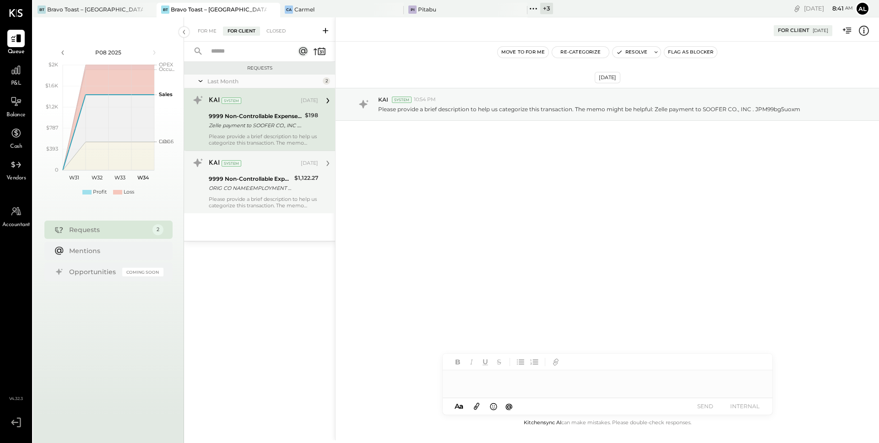
click at [278, 196] on div "Please provide a brief description to help us categorize this transaction. The …" at bounding box center [263, 202] width 109 height 13
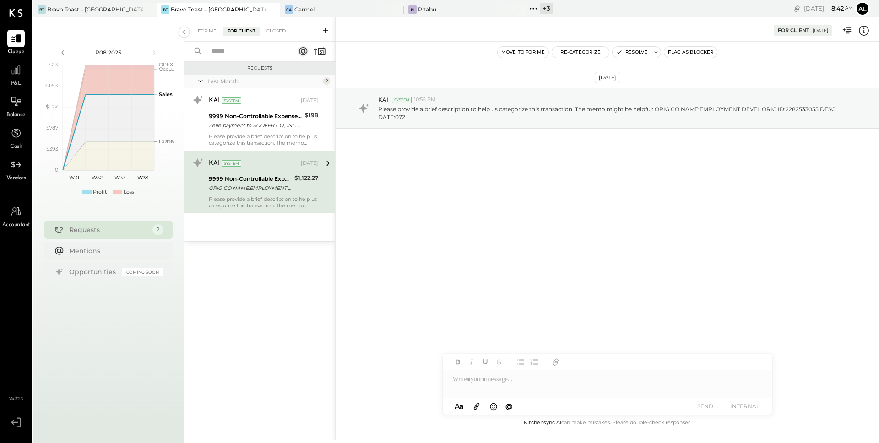
click at [582, 53] on button "Re-Categorize" at bounding box center [580, 52] width 57 height 11
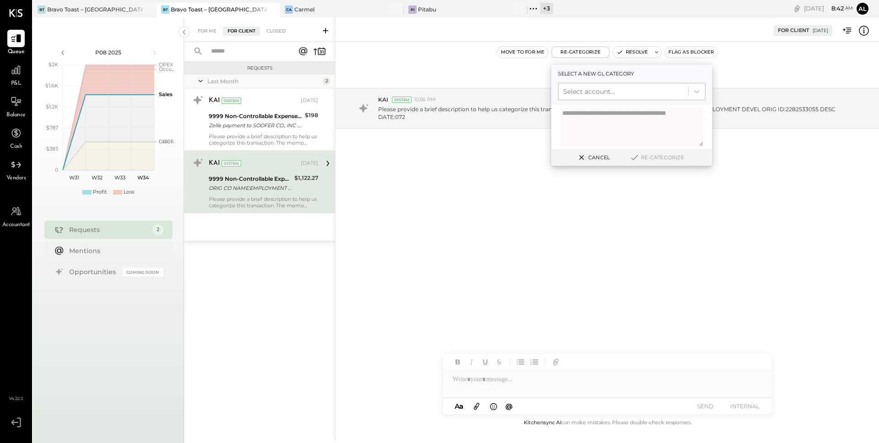
click at [600, 92] on div at bounding box center [623, 91] width 120 height 11
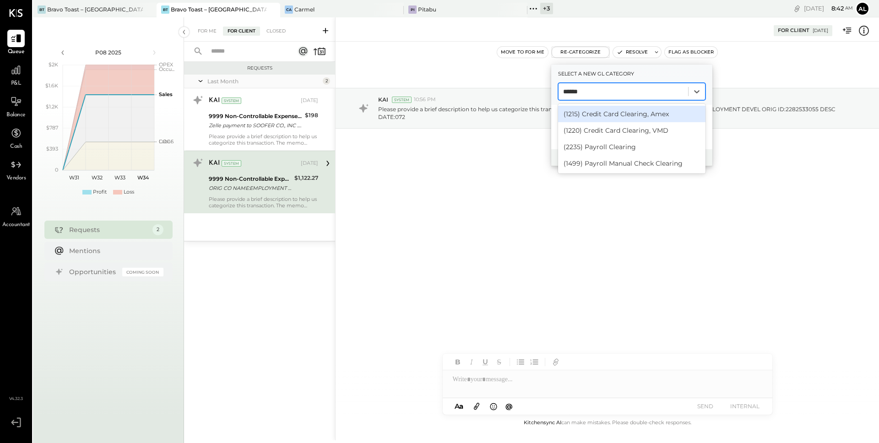
type input "*******"
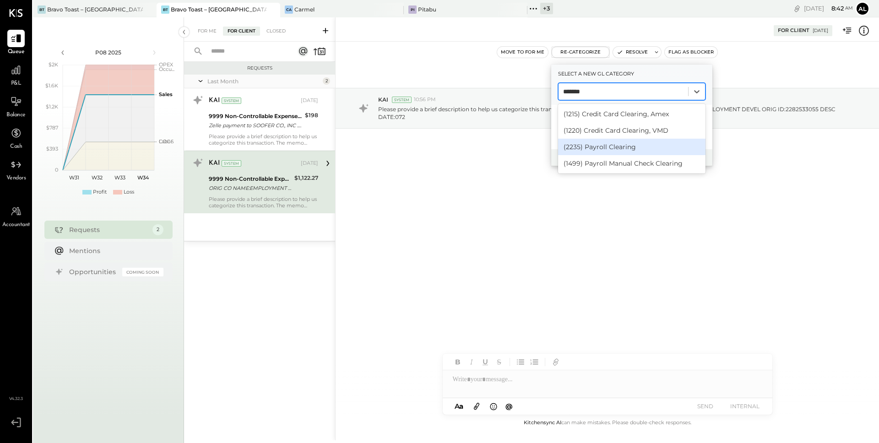
click at [639, 149] on div "(2235) Payroll Clearing" at bounding box center [631, 147] width 147 height 16
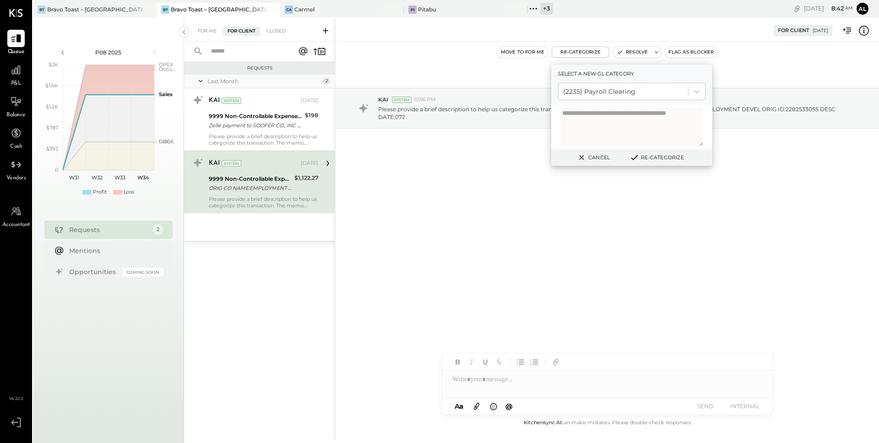
click at [660, 158] on button "Re-Categorize" at bounding box center [656, 157] width 60 height 11
click at [660, 158] on button "Re-Categorize" at bounding box center [660, 157] width 60 height 11
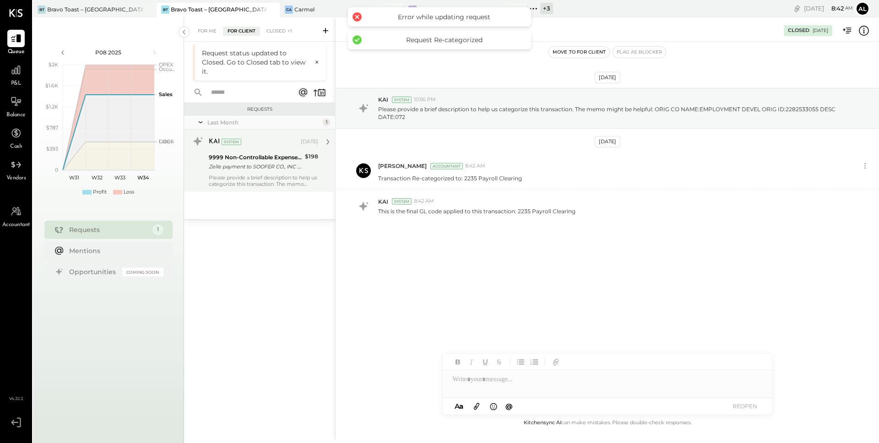
click at [280, 175] on div "Please provide a brief description to help us categorize this transaction. The …" at bounding box center [263, 180] width 109 height 13
